Goal: Check status: Check status

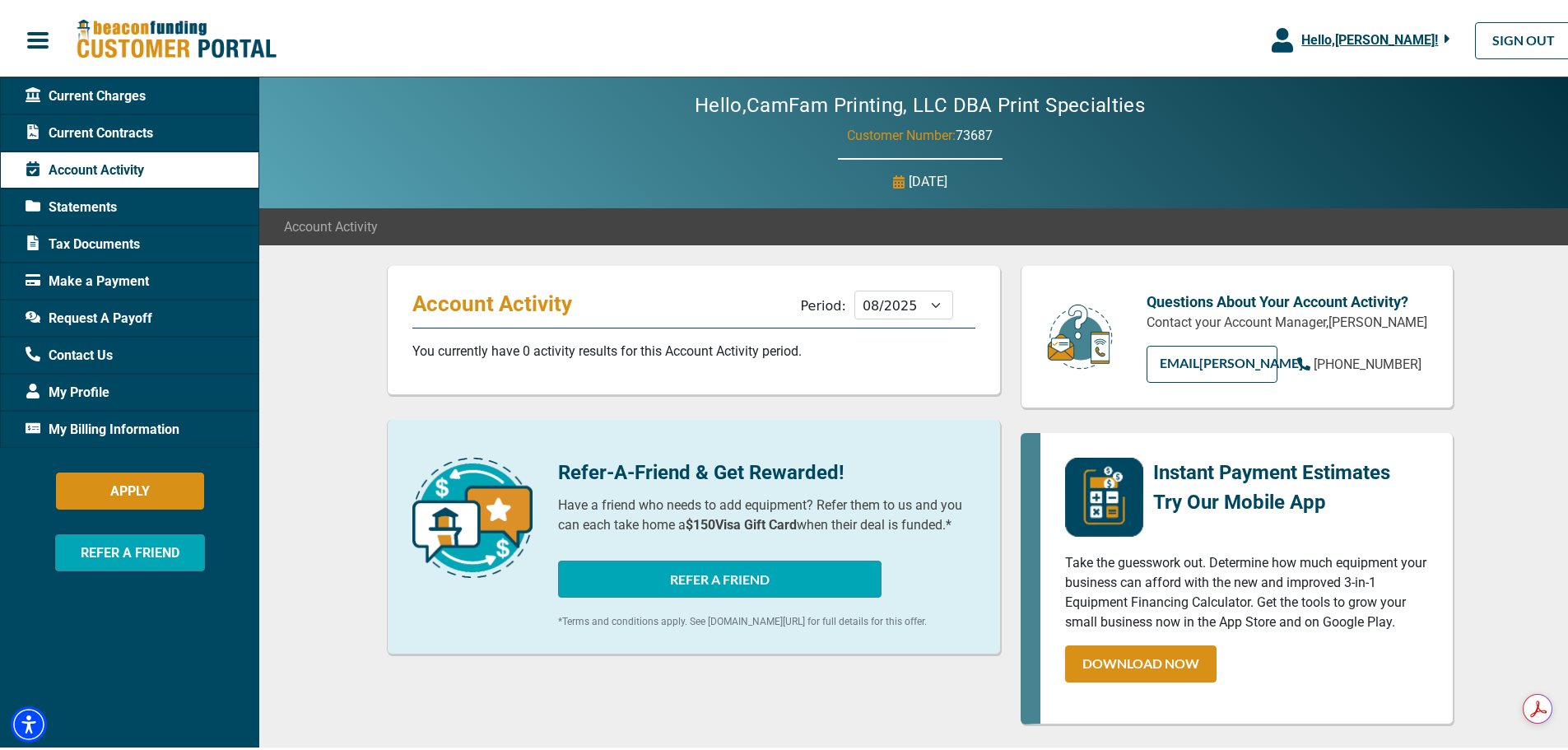
click at [104, 238] on span "Tax Documents" at bounding box center [83, 241] width 114 height 20
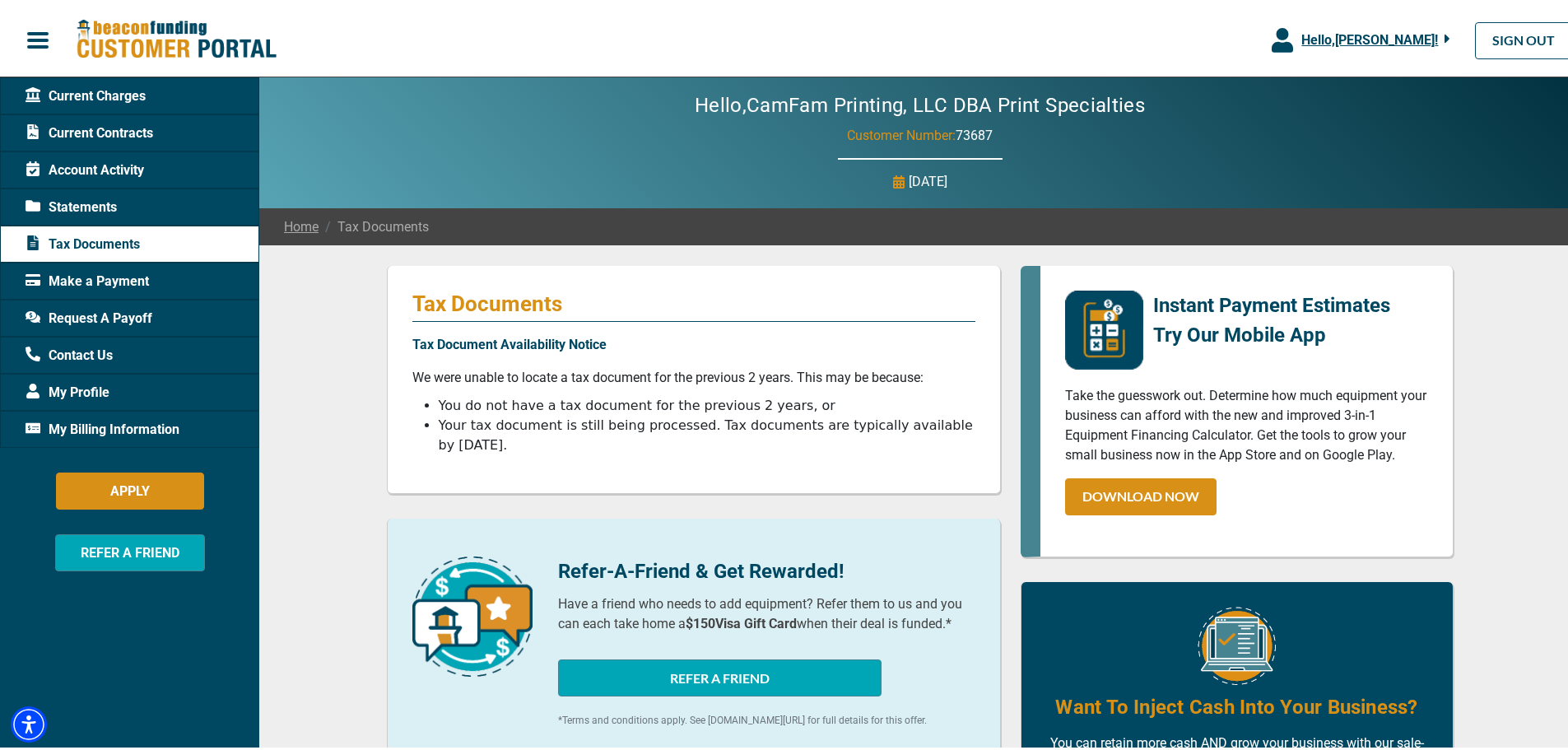
click at [111, 127] on span "Current Contracts" at bounding box center [89, 129] width 128 height 20
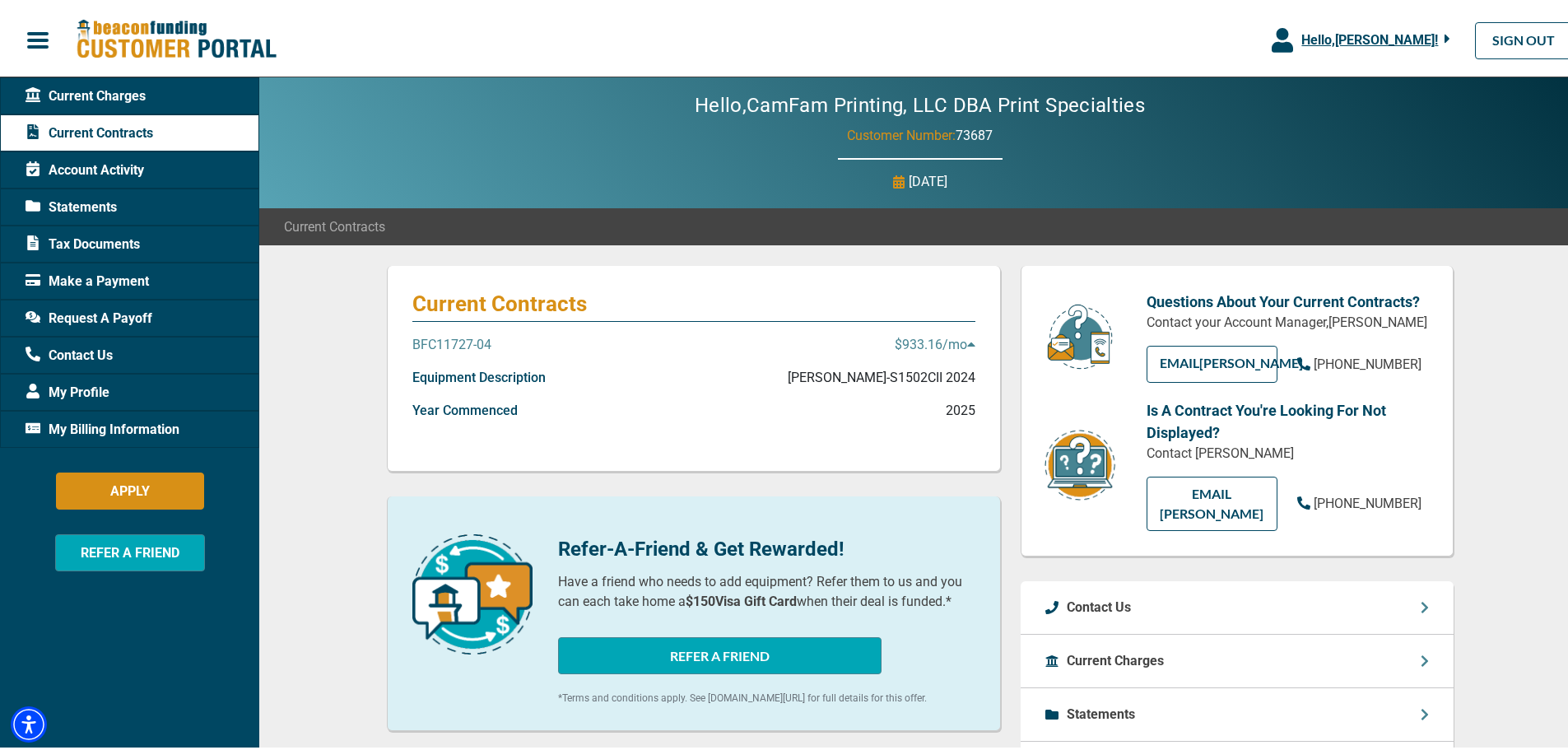
click at [967, 347] on icon at bounding box center [971, 340] width 8 height 13
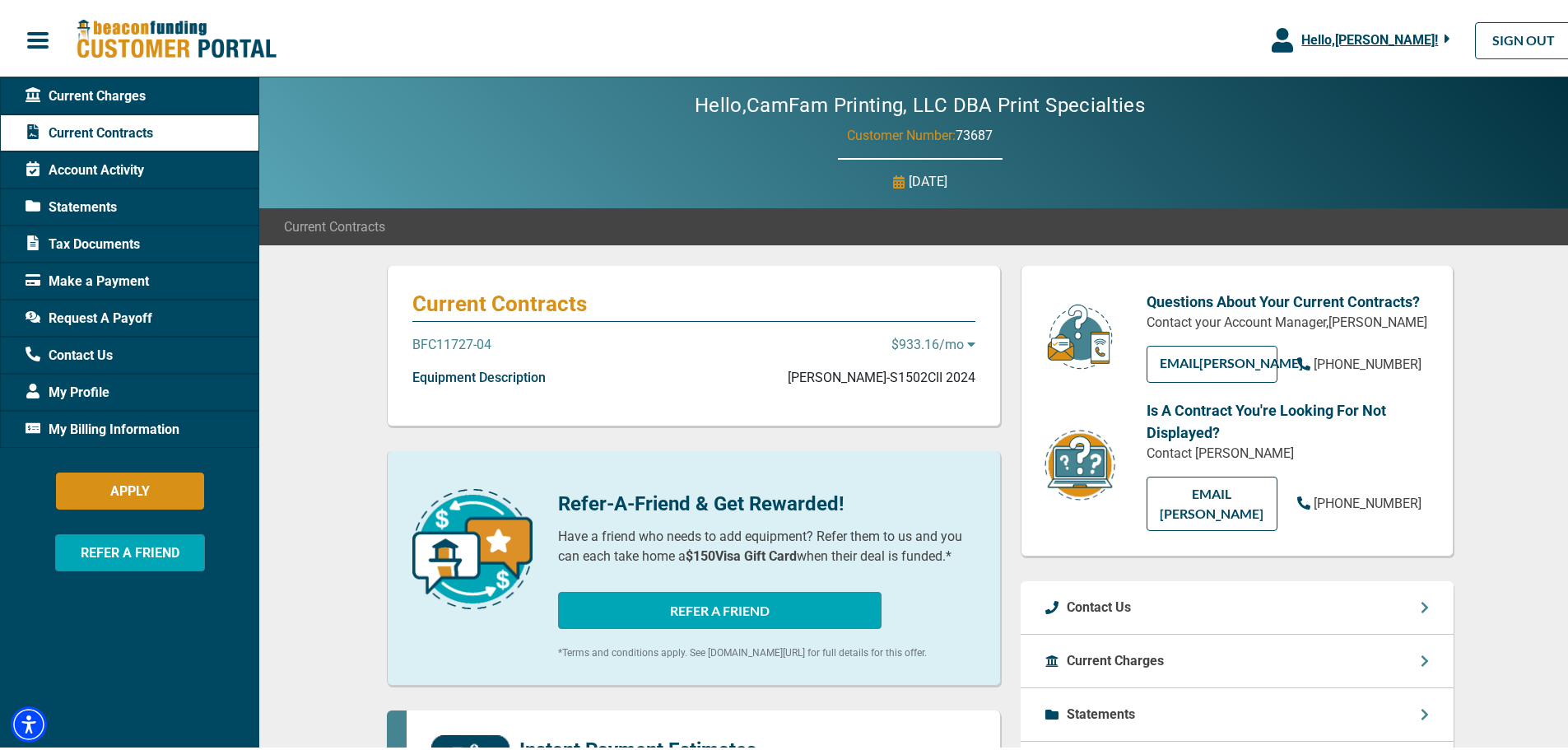
click at [967, 343] on icon at bounding box center [971, 341] width 8 height 4
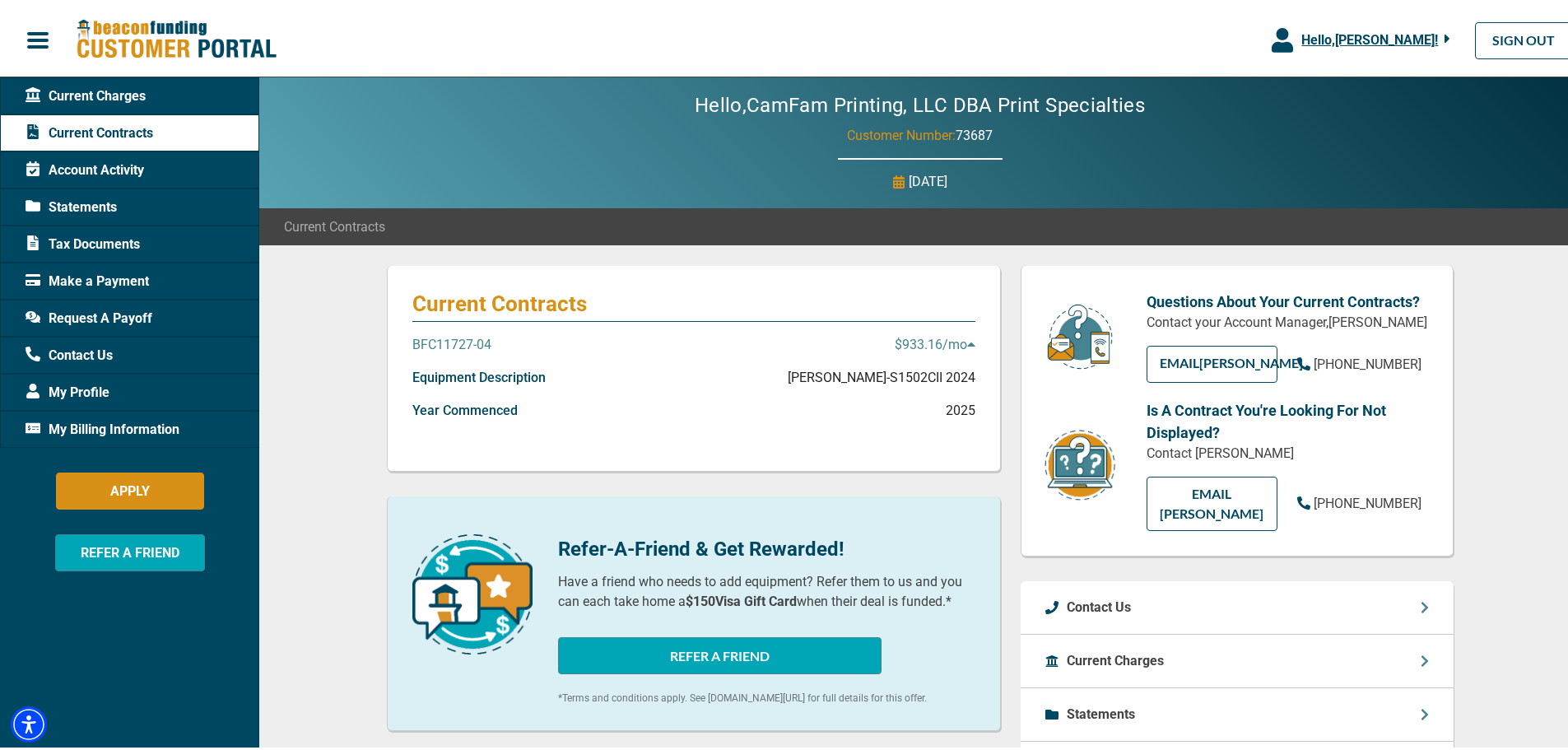
click at [430, 346] on p "BFC11727-04" at bounding box center [452, 341] width 79 height 20
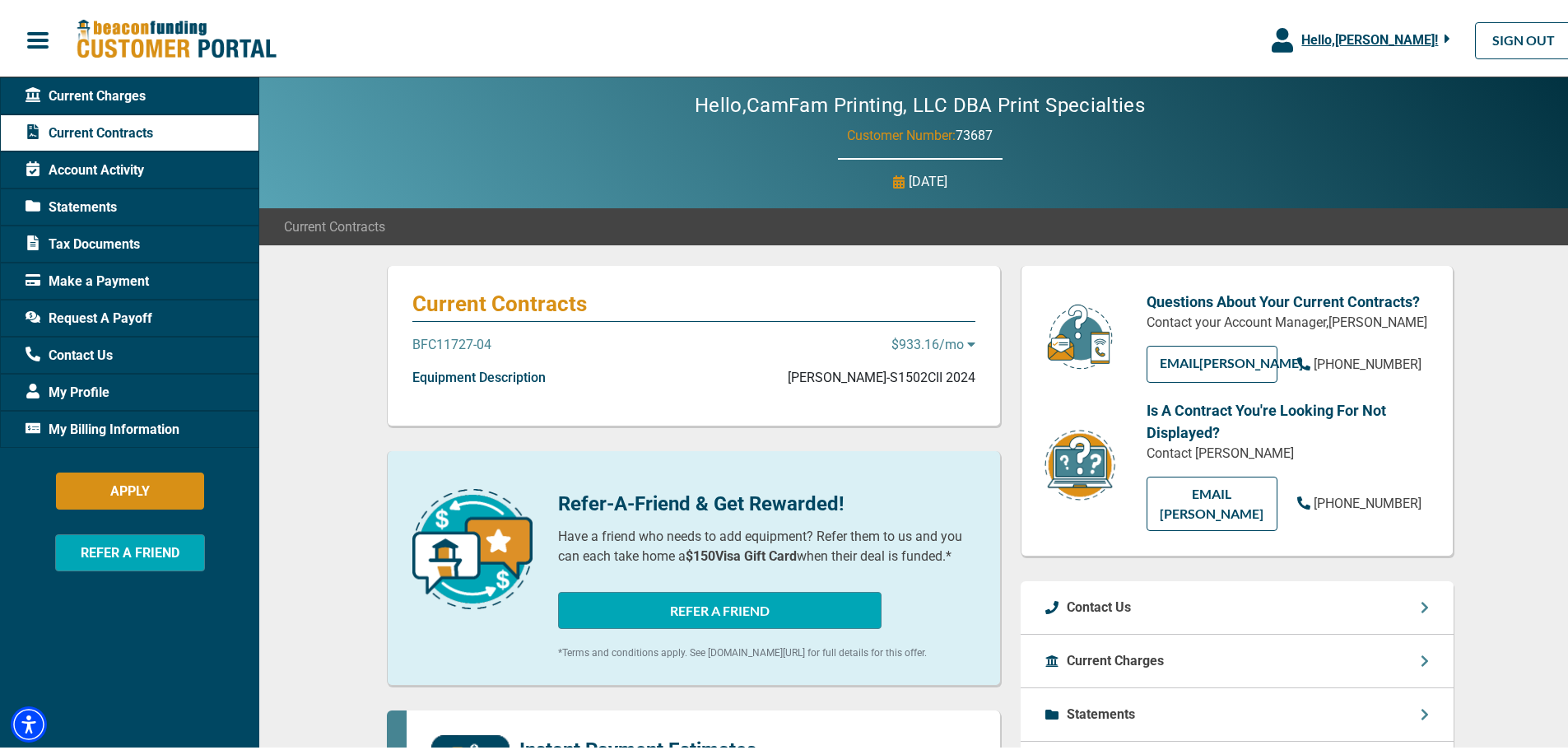
click at [105, 93] on span "Current Charges" at bounding box center [85, 93] width 120 height 20
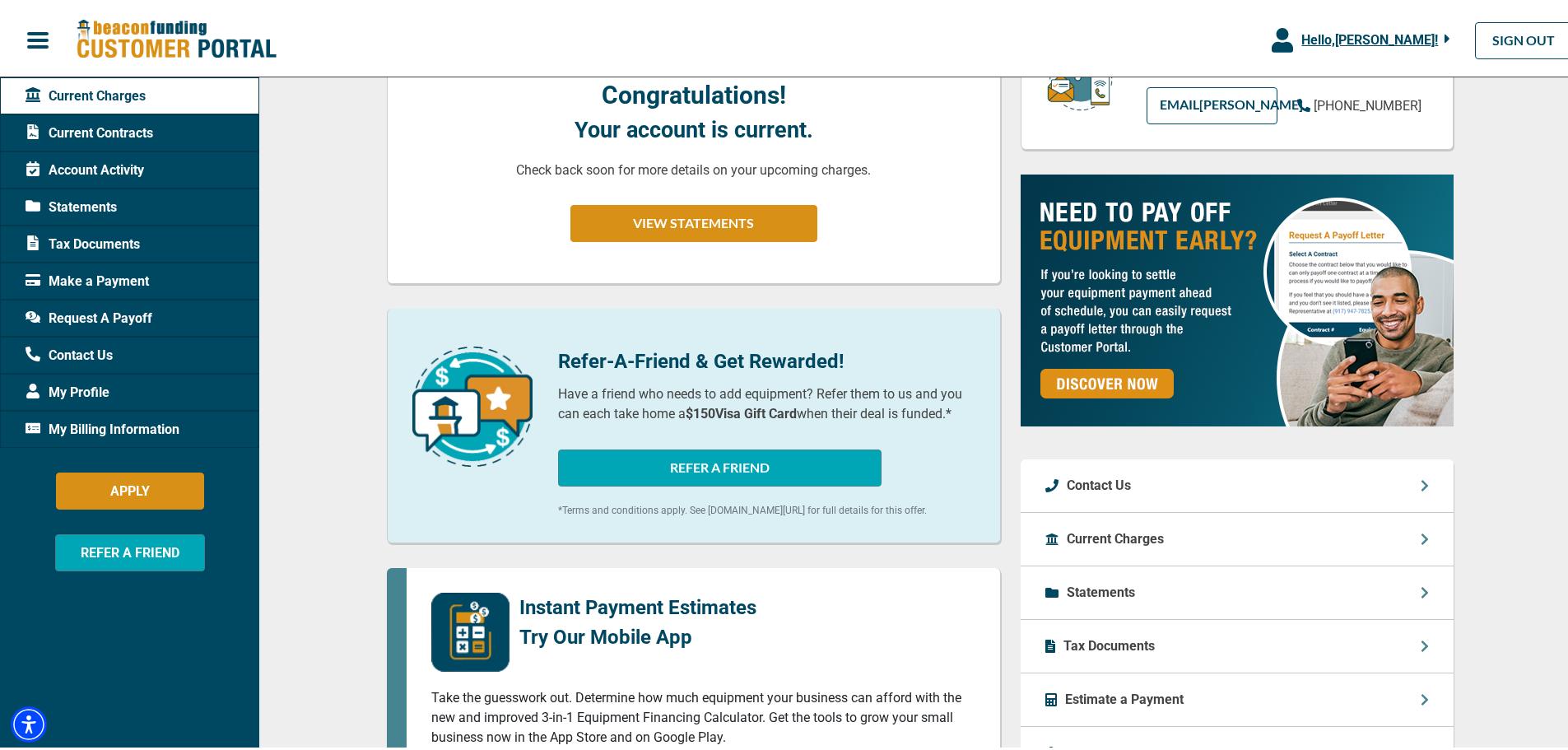
scroll to position [176, 0]
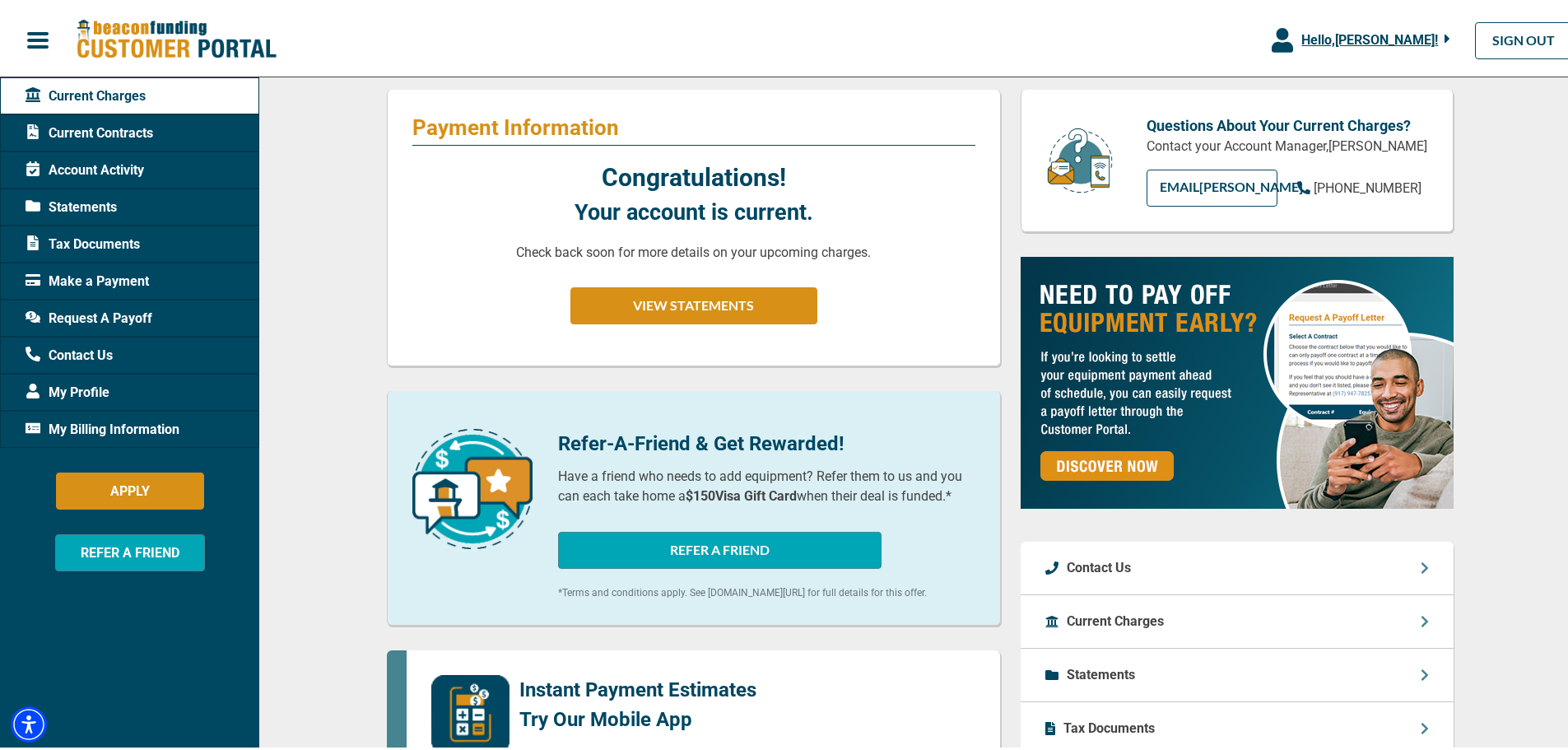
click at [100, 127] on span "Current Contracts" at bounding box center [89, 129] width 128 height 20
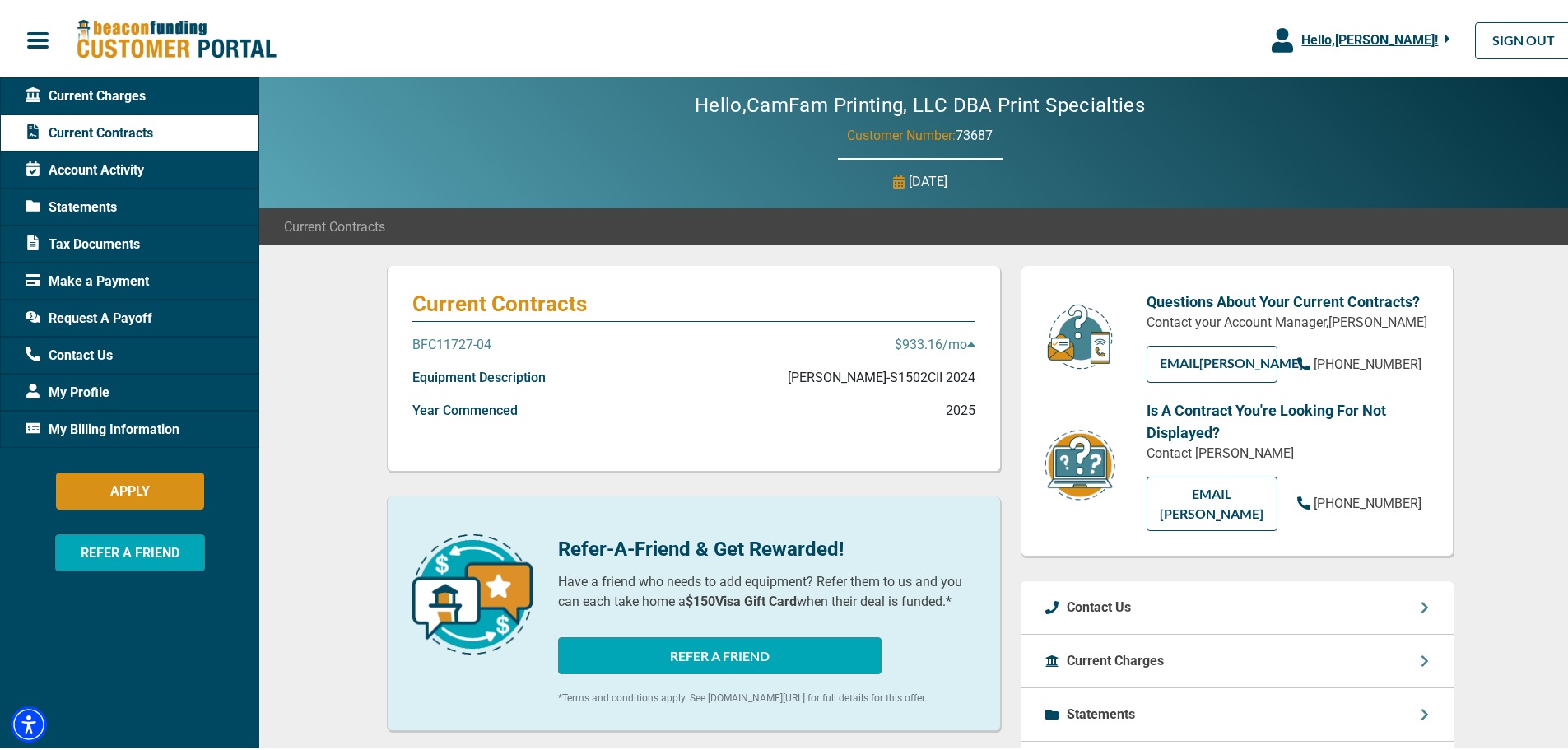
click at [449, 348] on p "BFC11727-04" at bounding box center [452, 341] width 79 height 20
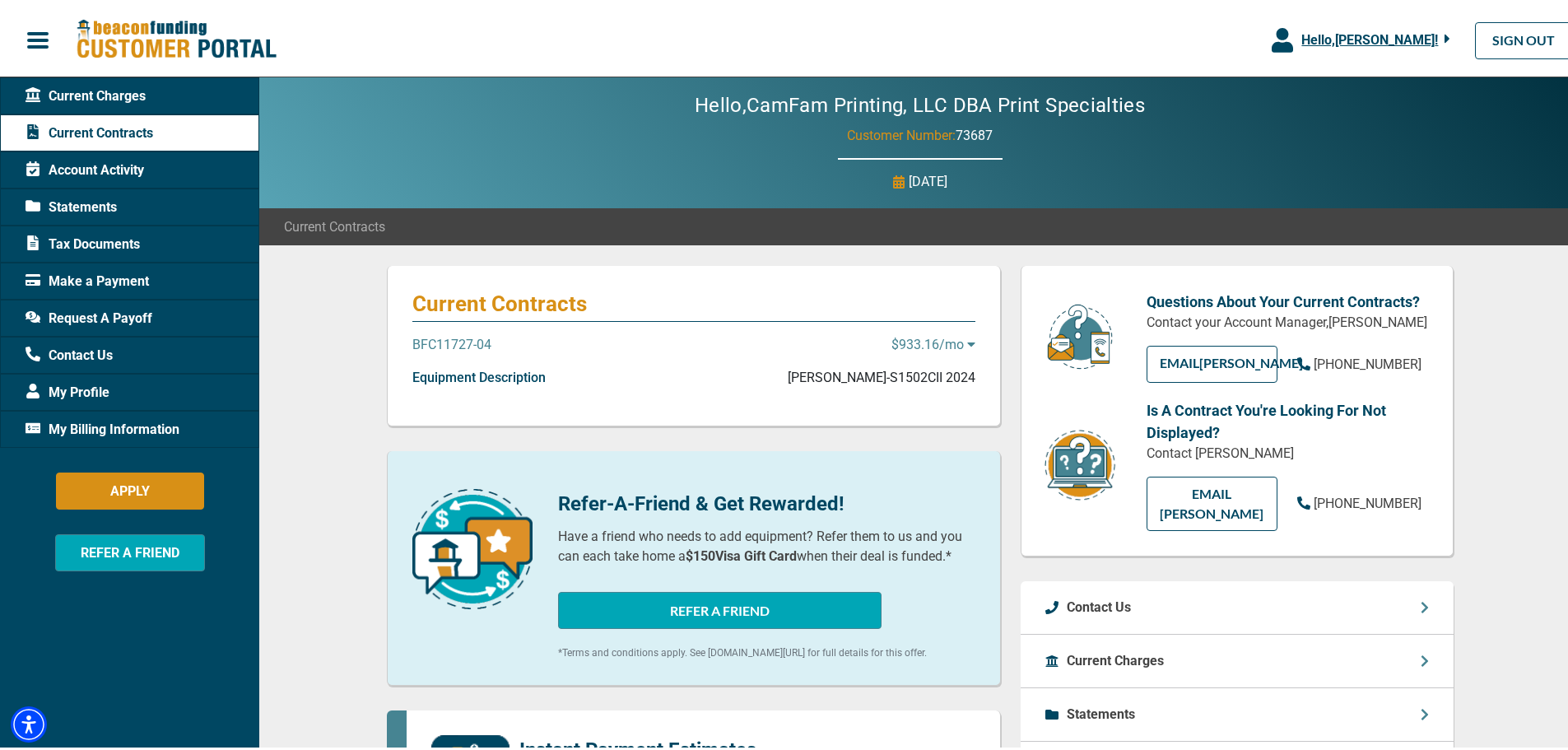
click at [449, 348] on p "BFC11727-04" at bounding box center [452, 341] width 79 height 20
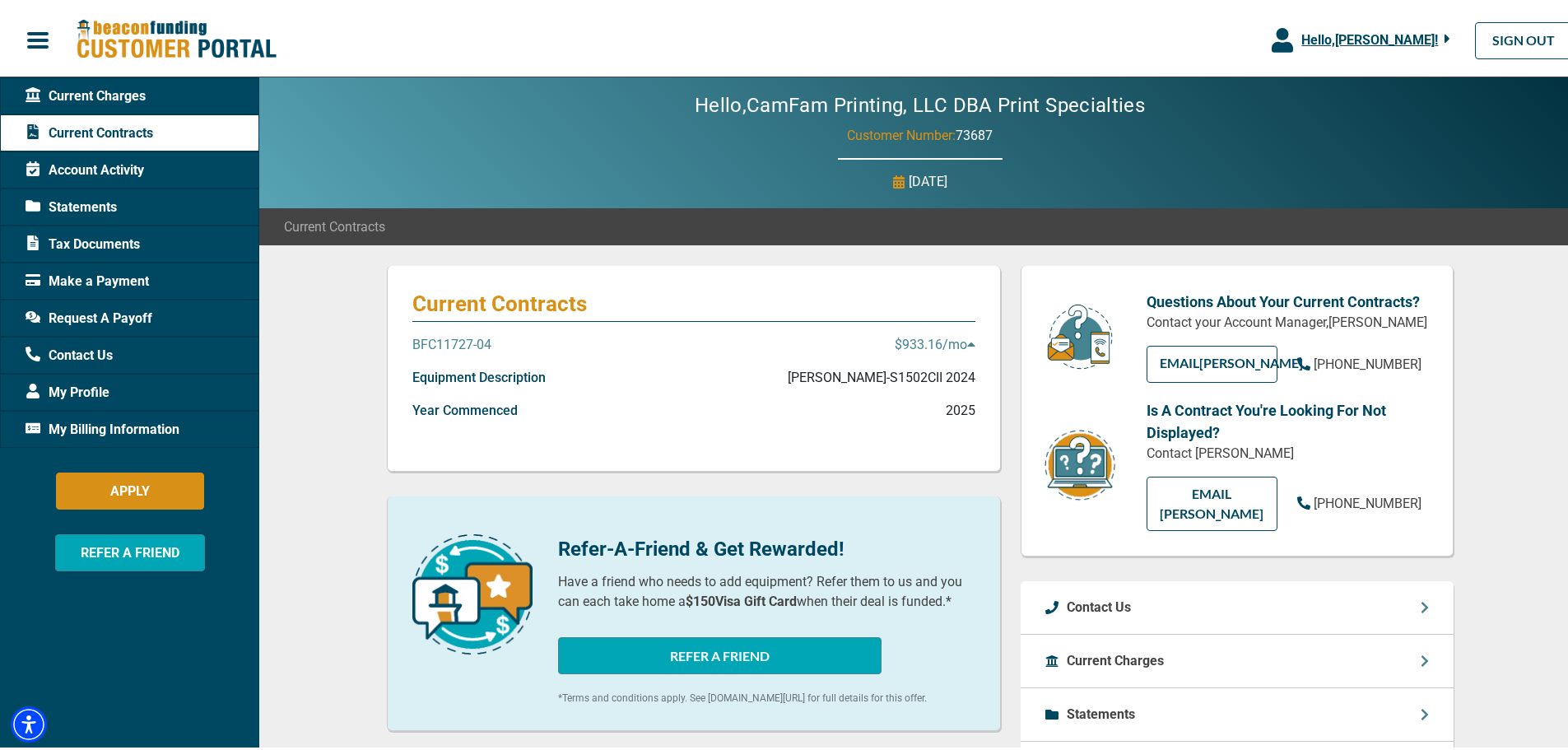
click at [57, 37] on button "button" at bounding box center [38, 37] width 76 height 35
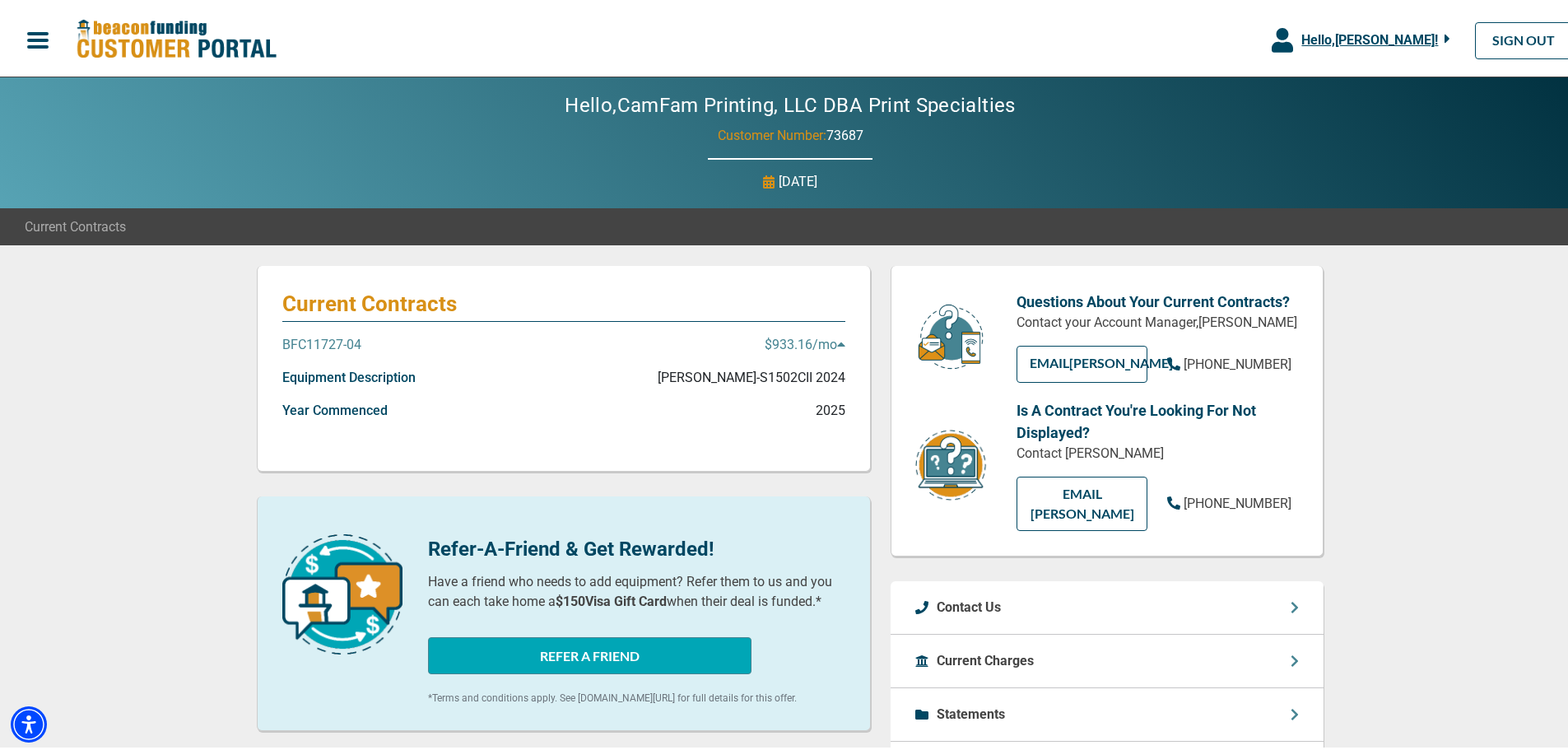
click at [51, 37] on span "button" at bounding box center [38, 37] width 24 height 24
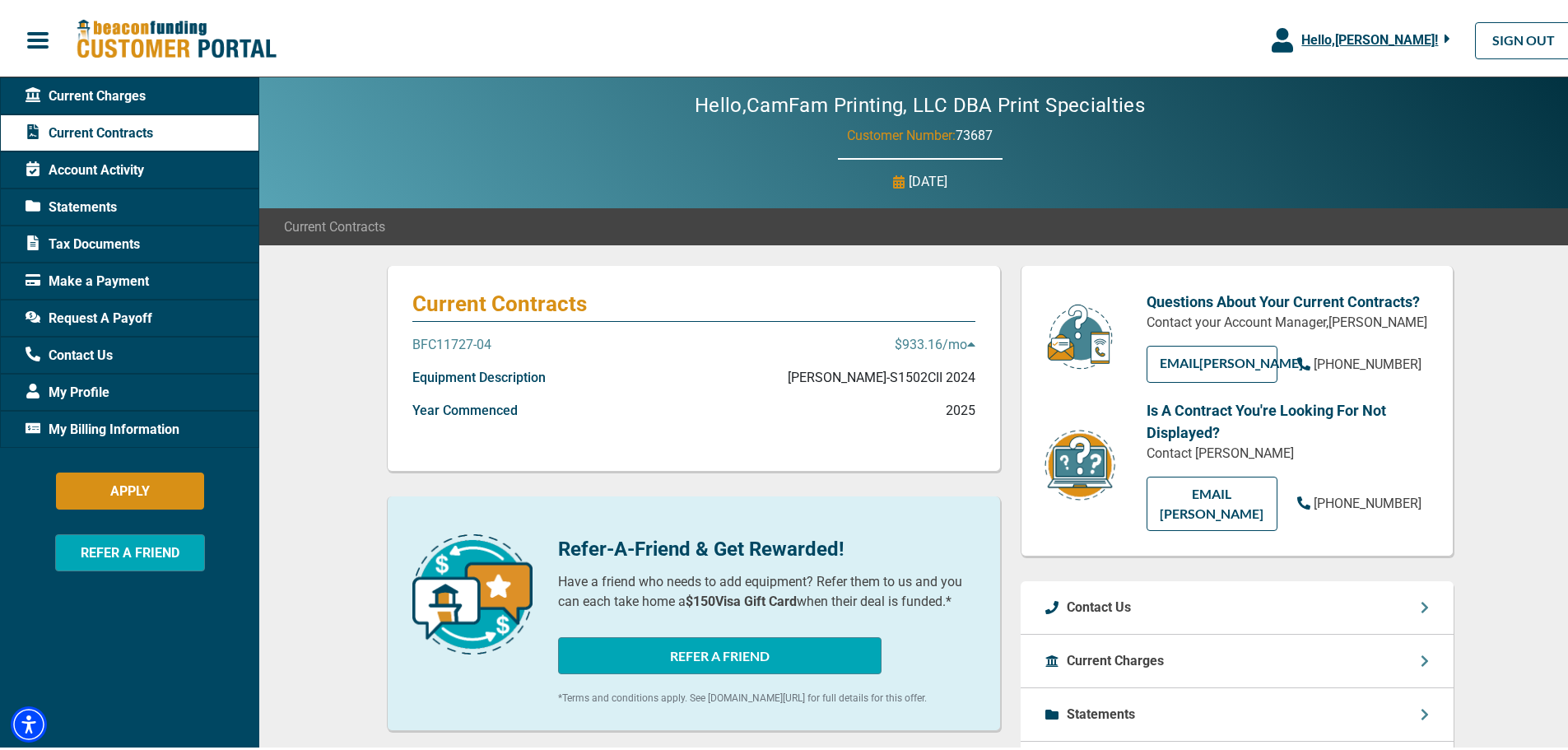
click at [77, 200] on span "Statements" at bounding box center [70, 203] width 91 height 20
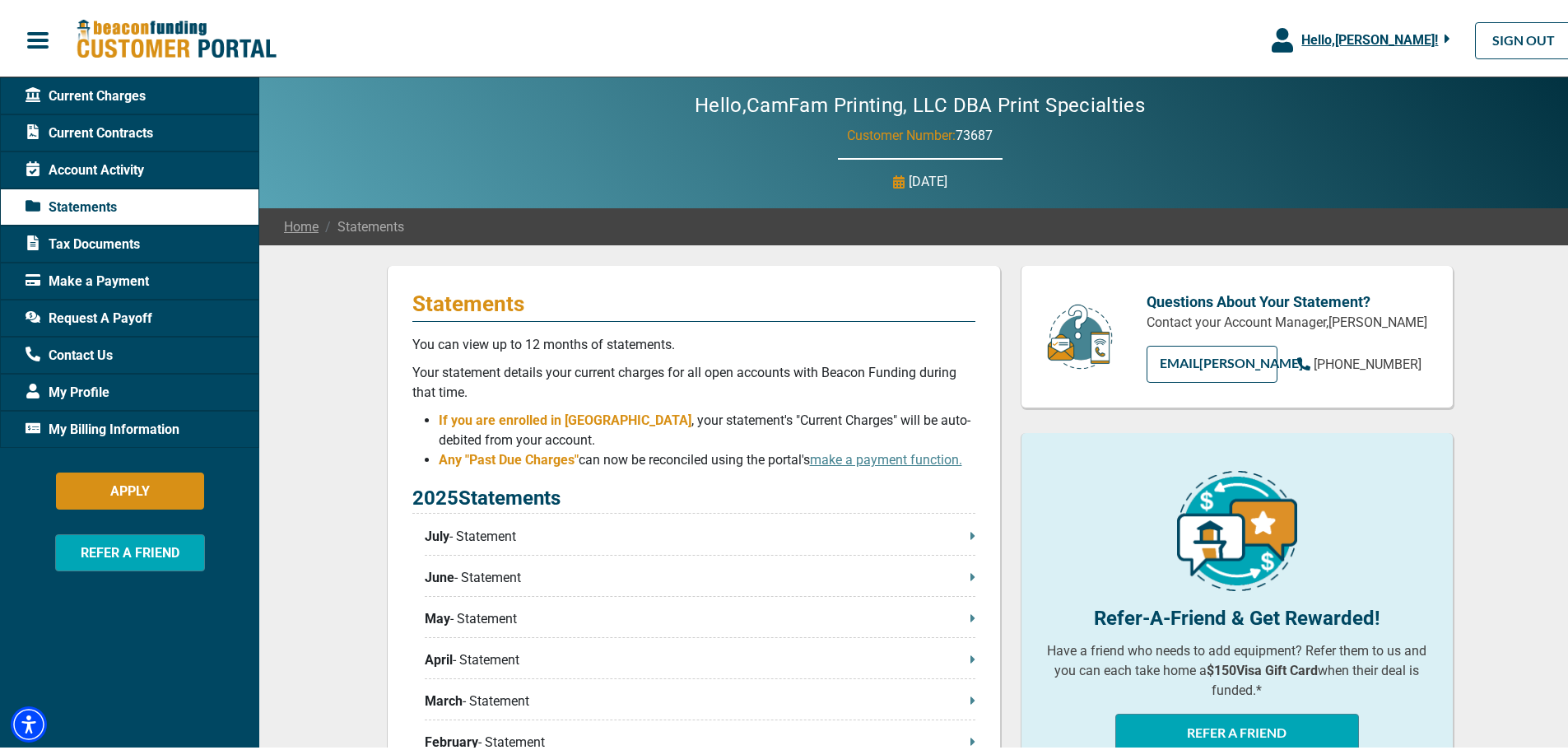
scroll to position [247, 0]
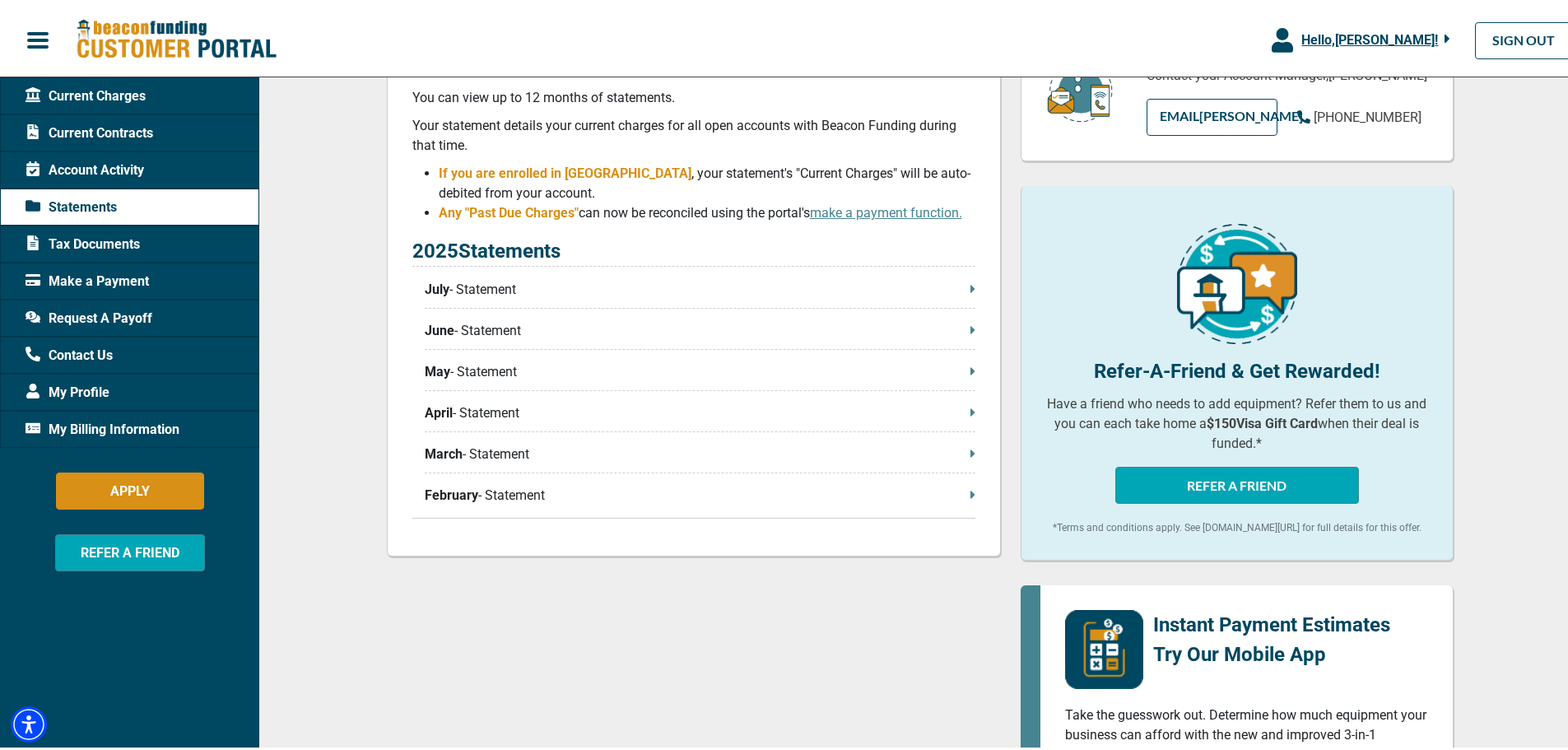
click at [480, 296] on p "July - Statement" at bounding box center [700, 286] width 550 height 20
click at [81, 389] on span "My Profile" at bounding box center [68, 389] width 84 height 20
